Goal: Use online tool/utility: Utilize a website feature to perform a specific function

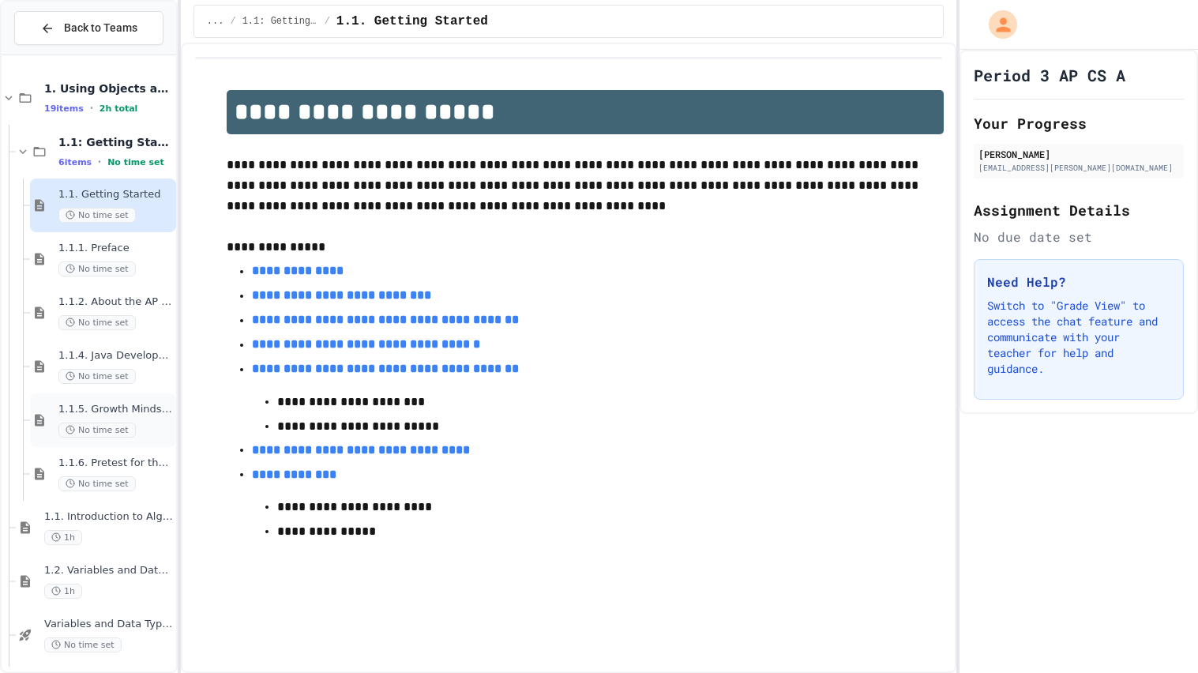
scroll to position [541, 0]
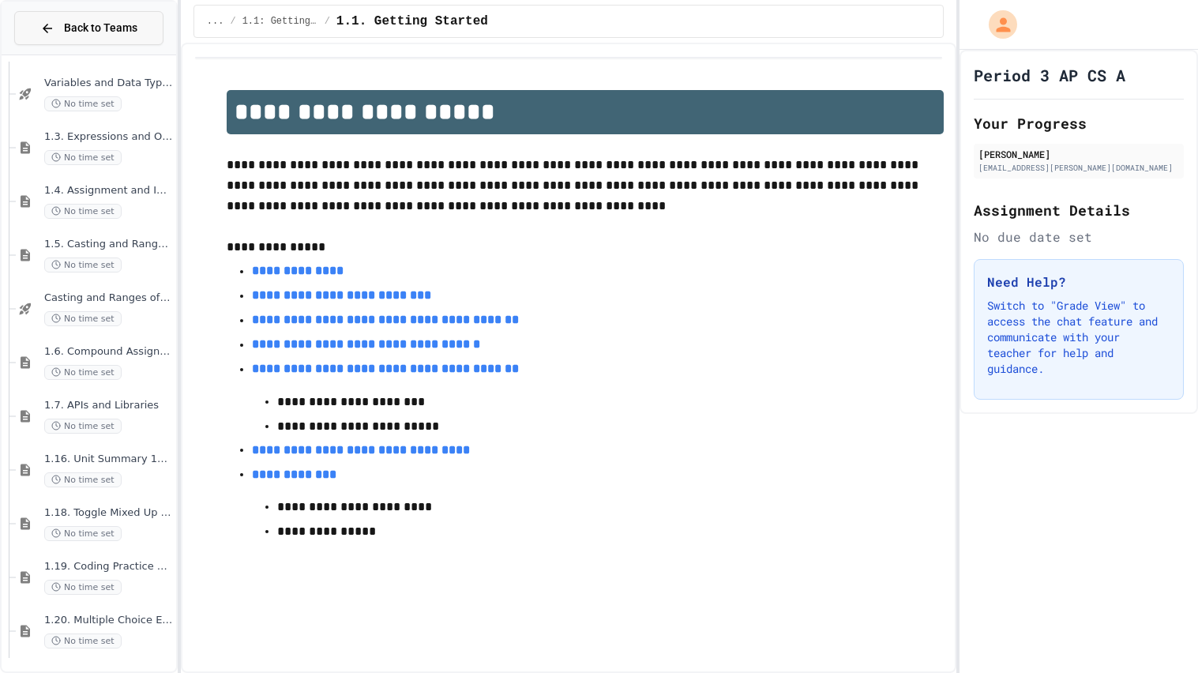
click at [77, 36] on button "Back to Teams" at bounding box center [88, 28] width 149 height 34
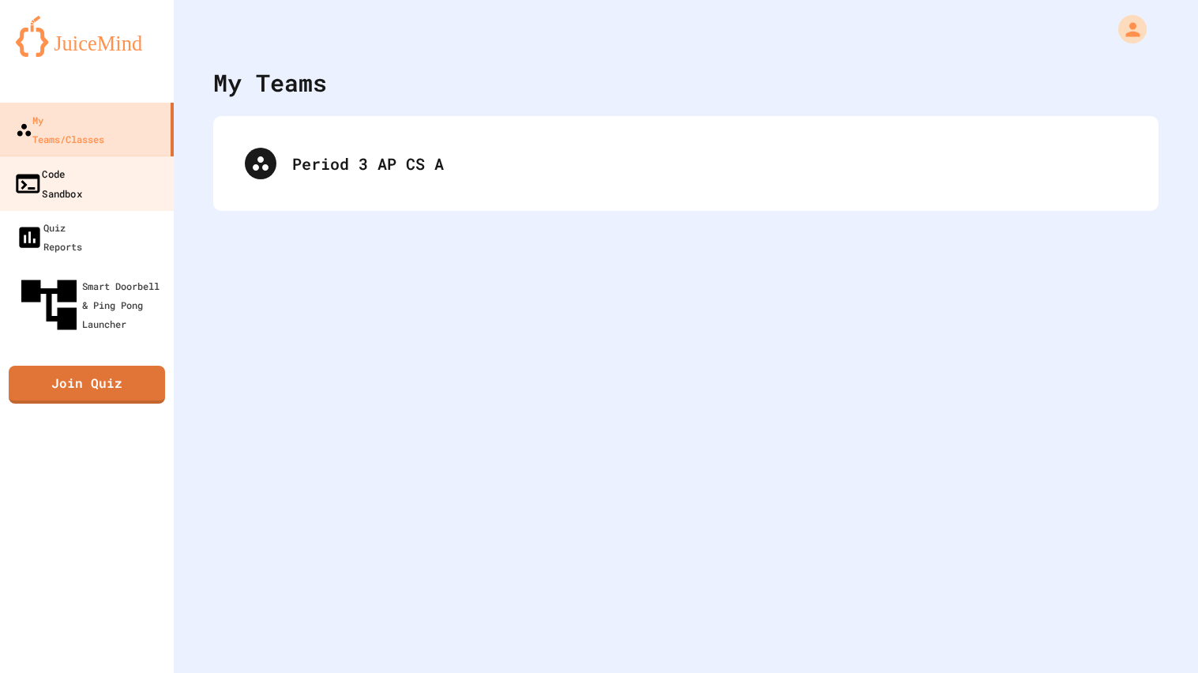
click at [87, 169] on link "Code Sandbox" at bounding box center [87, 183] width 179 height 55
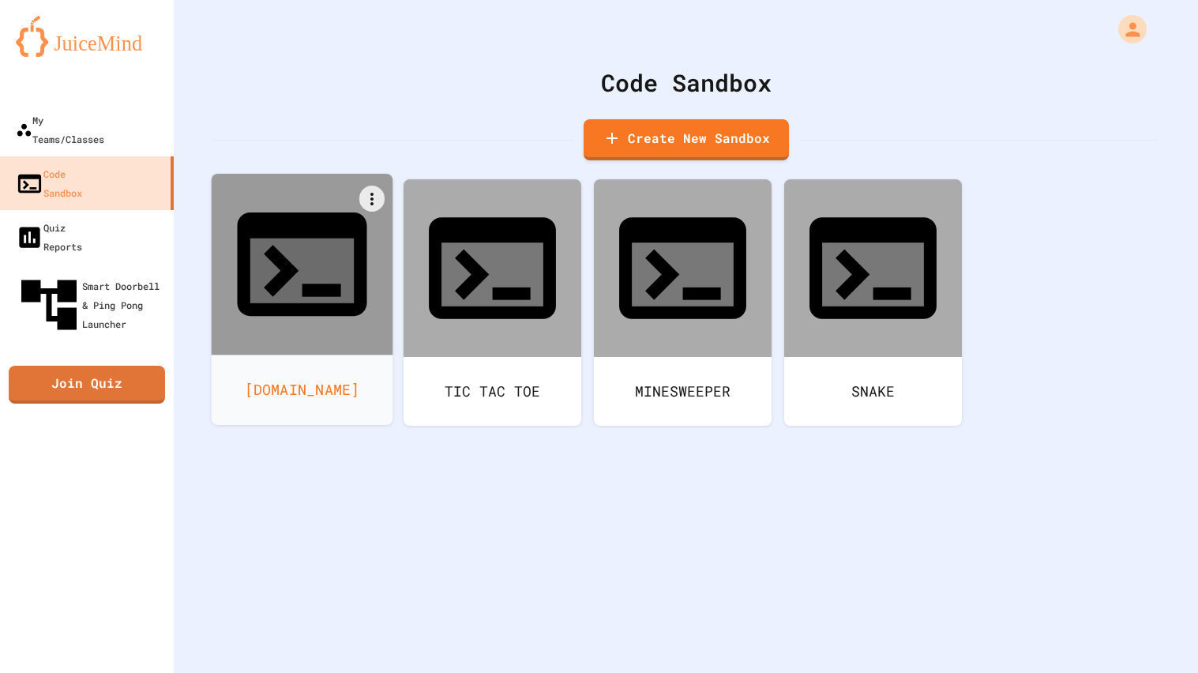
click at [246, 257] on div at bounding box center [303, 265] width 182 height 182
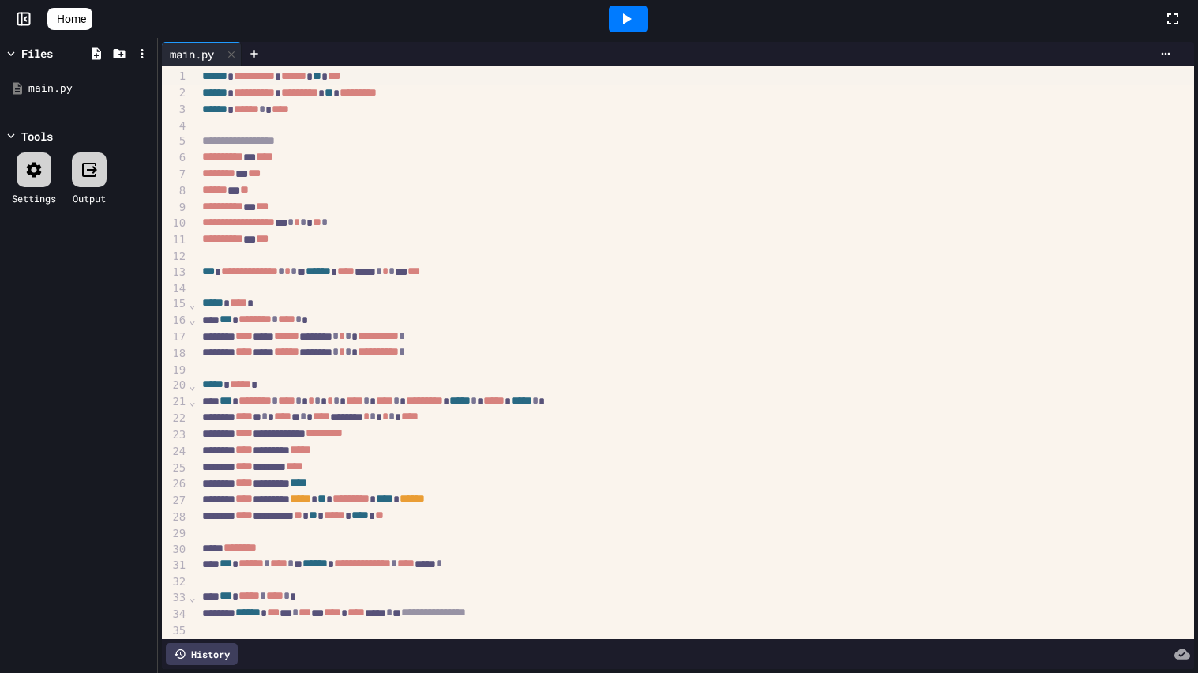
click at [632, 18] on icon at bounding box center [627, 18] width 9 height 11
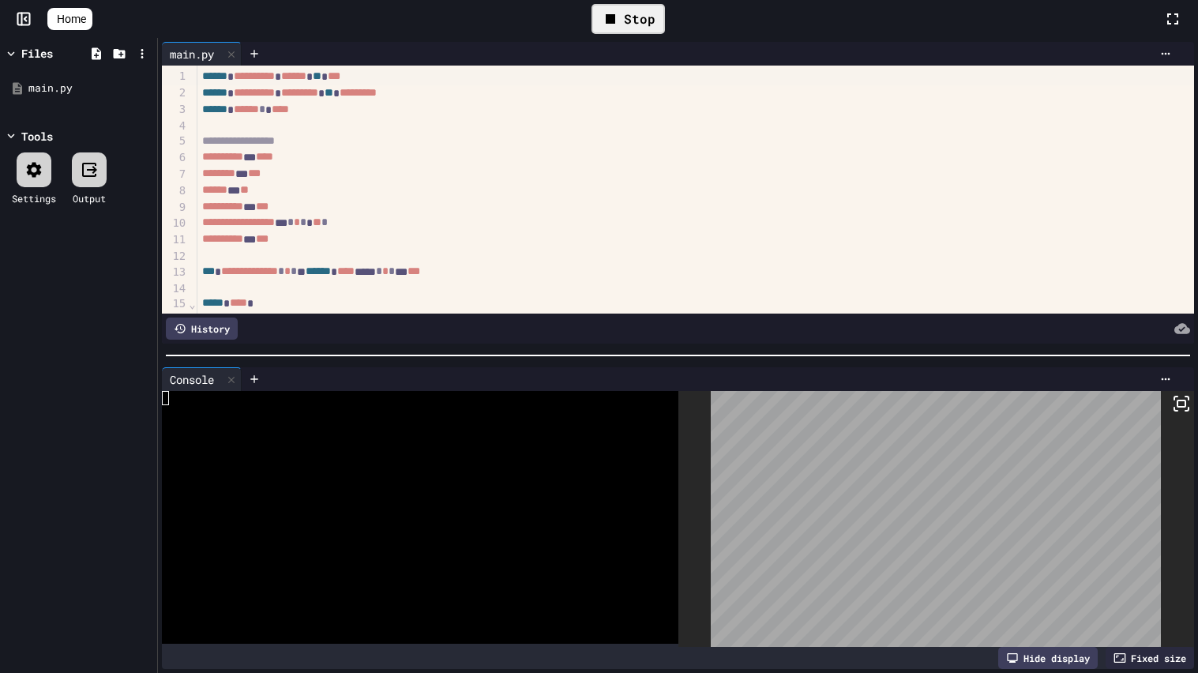
click at [1185, 407] on rect at bounding box center [1181, 403] width 8 height 6
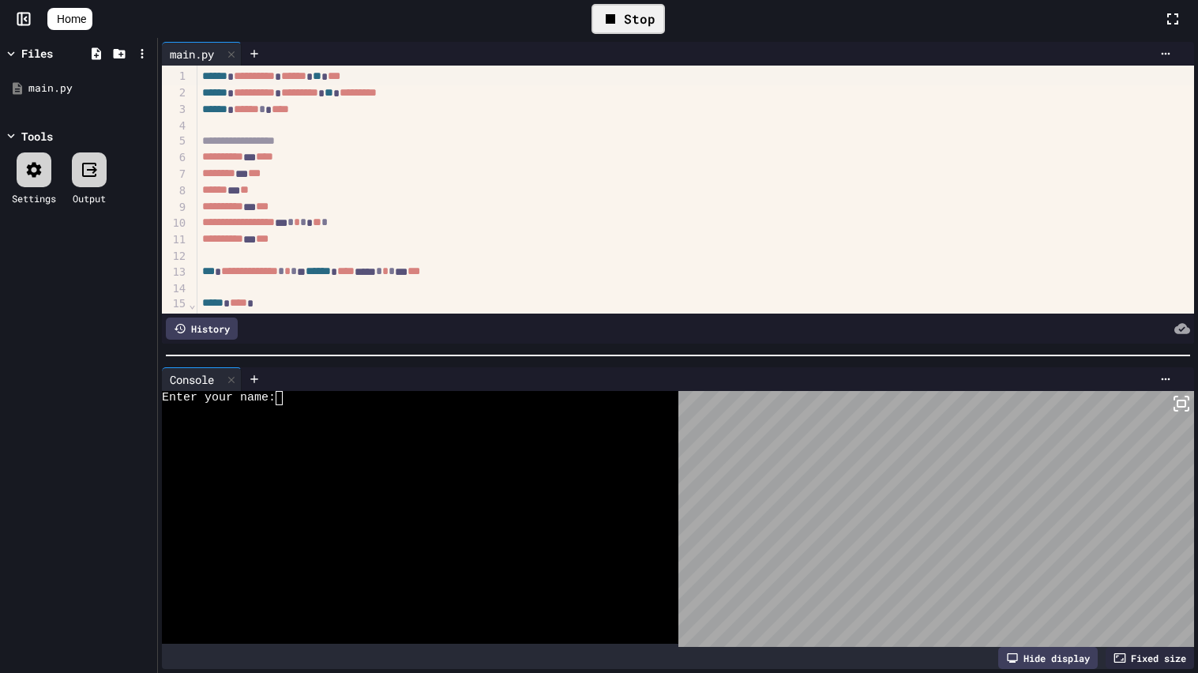
click at [401, 411] on div at bounding box center [410, 412] width 497 height 14
type textarea "**"
click at [336, 451] on div at bounding box center [410, 454] width 497 height 14
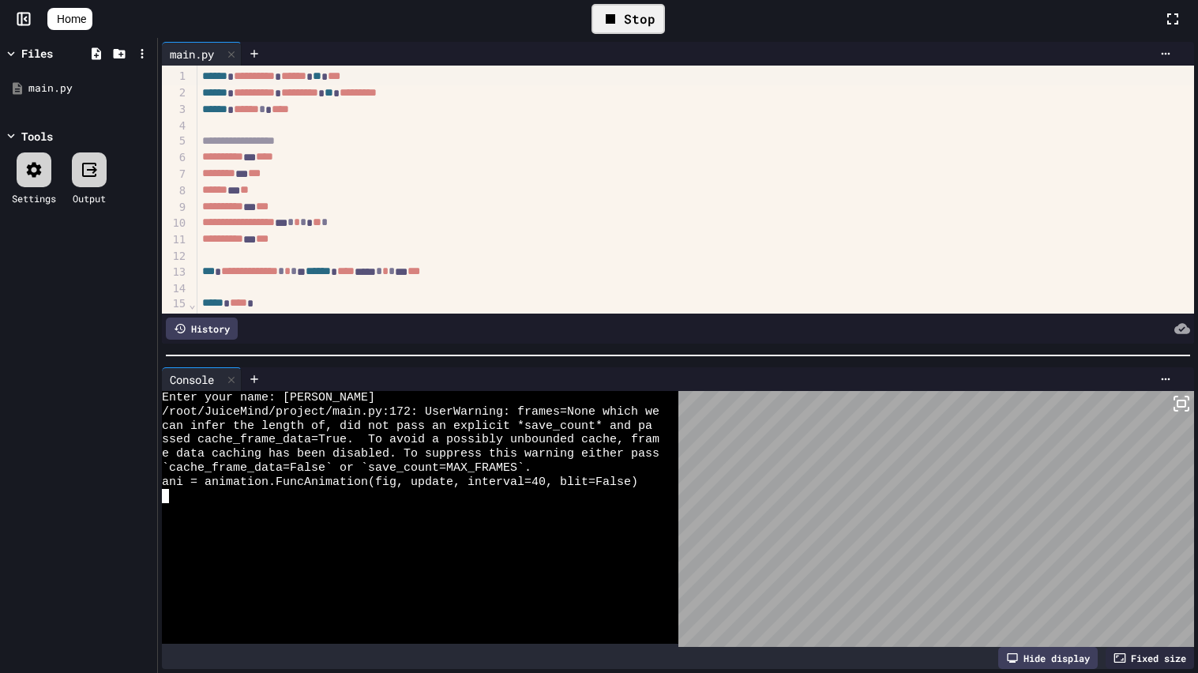
click at [1177, 399] on icon at bounding box center [1181, 403] width 19 height 19
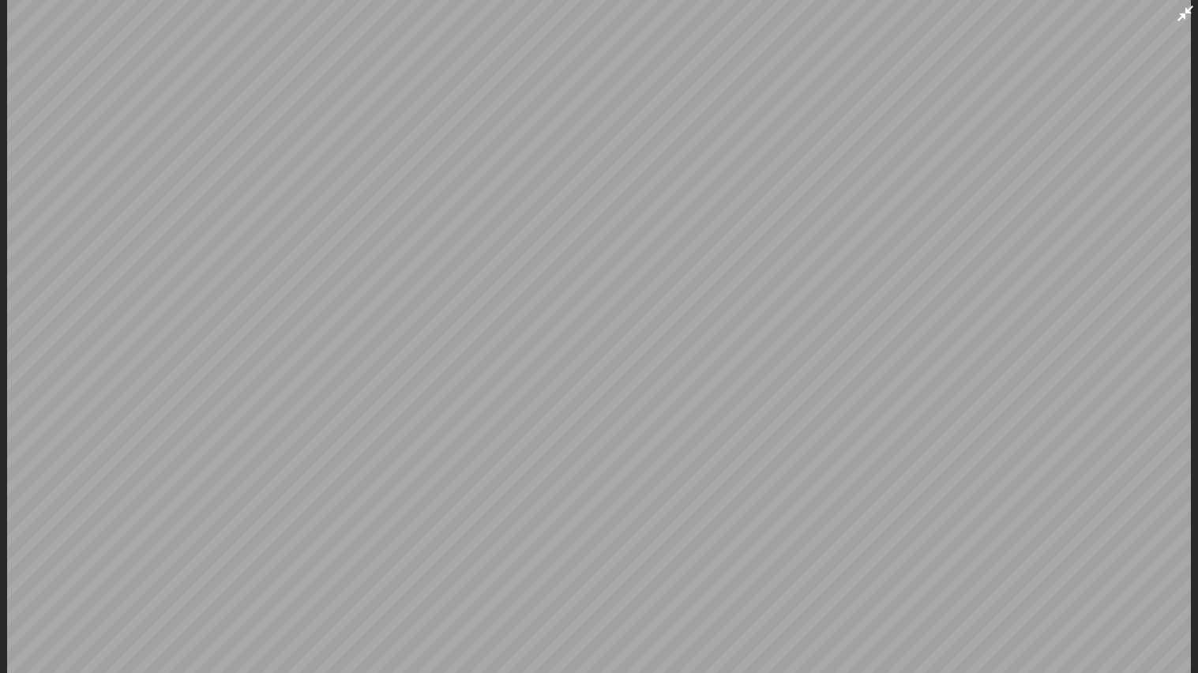
click at [1184, 10] on icon at bounding box center [1185, 13] width 19 height 19
